Goal: Find specific fact: Find specific fact

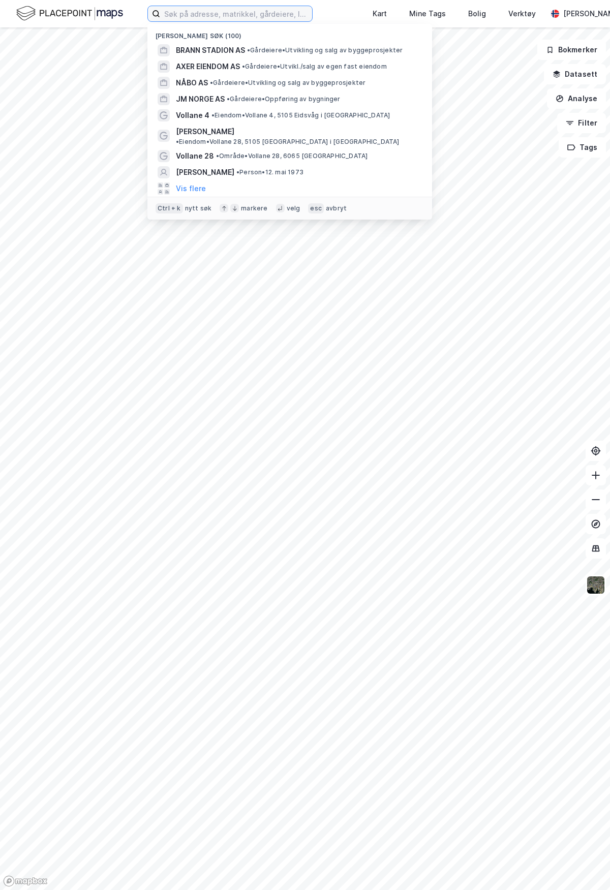
click at [222, 9] on input at bounding box center [236, 13] width 152 height 15
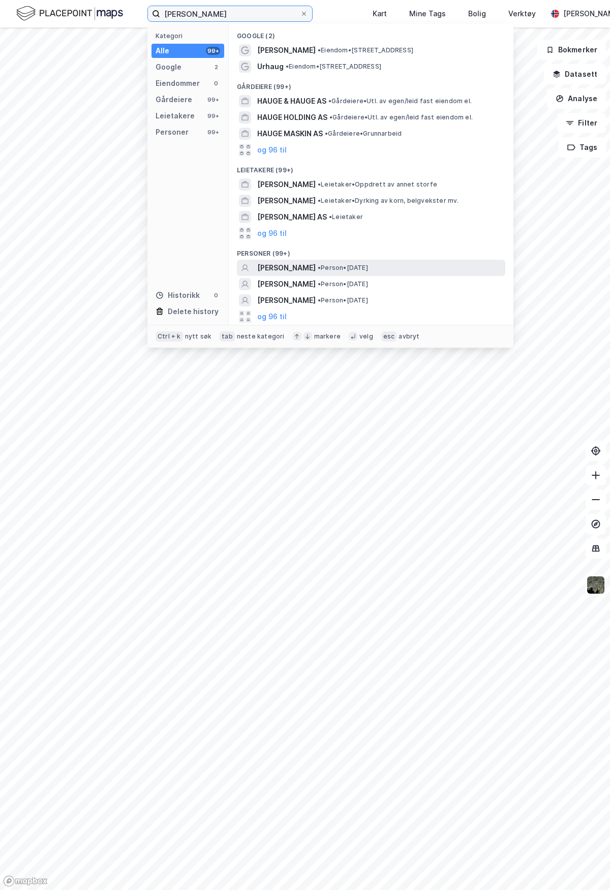
type input "[PERSON_NAME]"
click at [316, 269] on span "[PERSON_NAME]" at bounding box center [286, 268] width 58 height 12
